Goal: Task Accomplishment & Management: Use online tool/utility

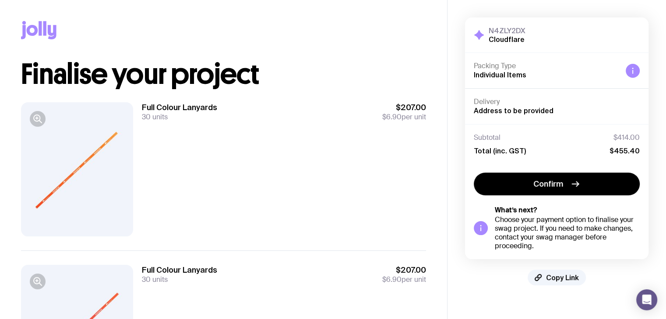
click at [543, 279] on button "Copy Link" at bounding box center [556, 278] width 58 height 16
click at [552, 278] on span "Copied!" at bounding box center [562, 278] width 26 height 9
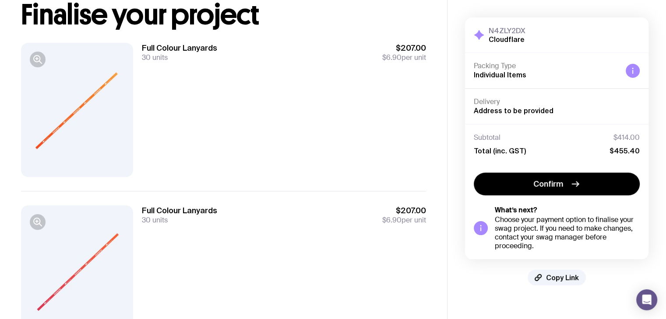
scroll to position [59, 0]
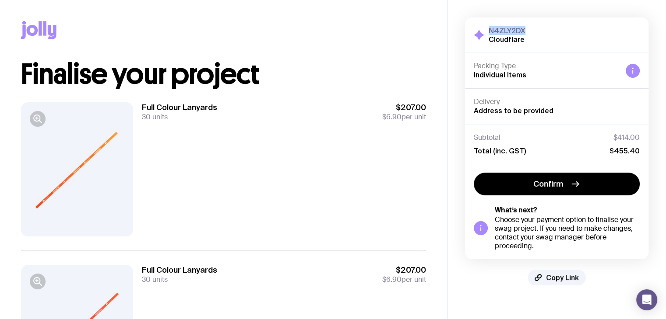
drag, startPoint x: 529, startPoint y: 25, endPoint x: 483, endPoint y: 30, distance: 45.7
type textarea "N4ZLY2DX"
click at [483, 30] on div "N4ZLY2DX Cloudflare Hide Details" at bounding box center [556, 35] width 183 height 35
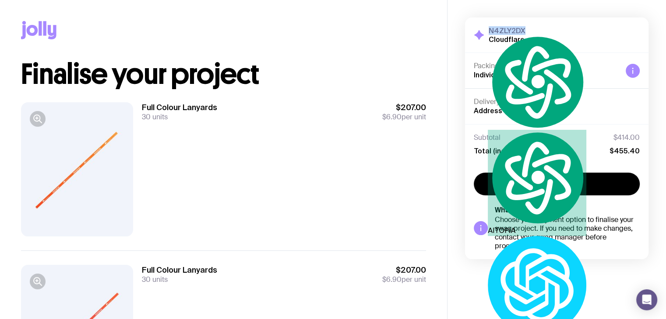
copy h3 "N4ZLY2DX"
